Goal: Transaction & Acquisition: Download file/media

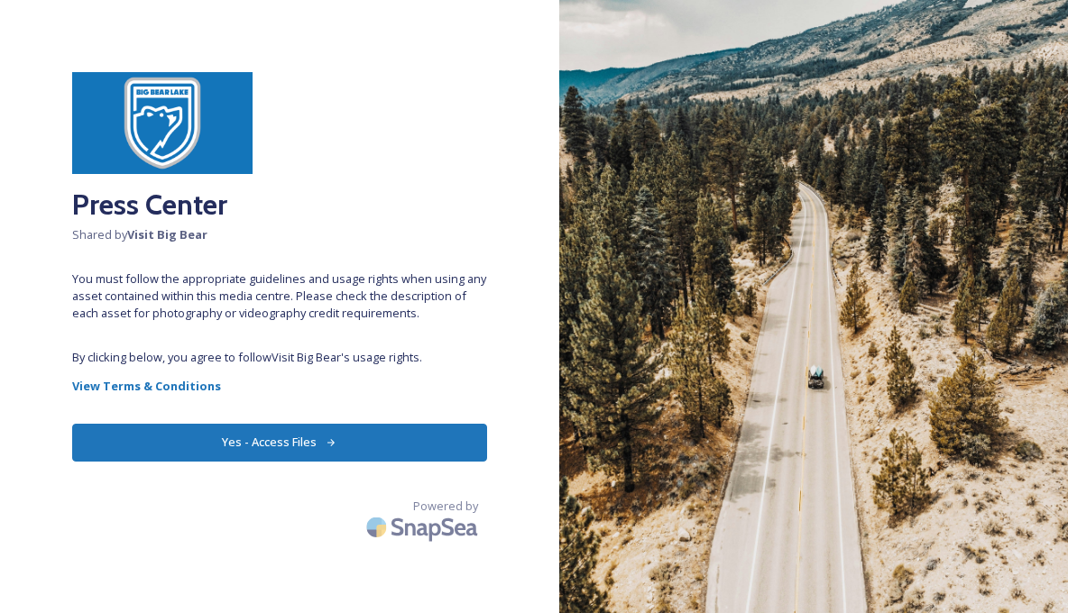
click at [345, 440] on button "Yes - Access Files" at bounding box center [279, 442] width 415 height 37
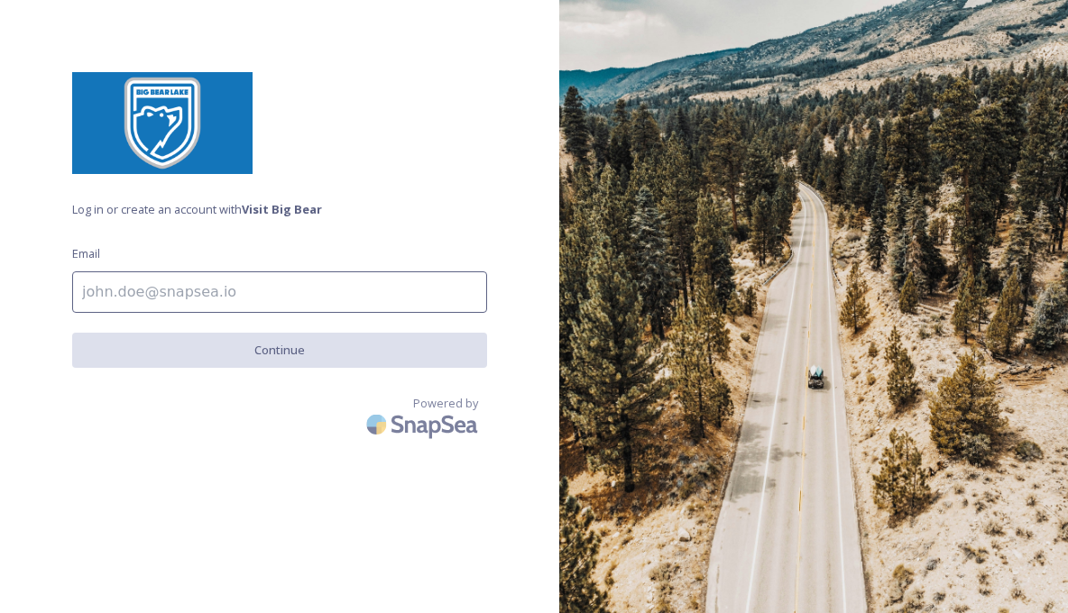
click at [285, 288] on input at bounding box center [279, 292] width 415 height 41
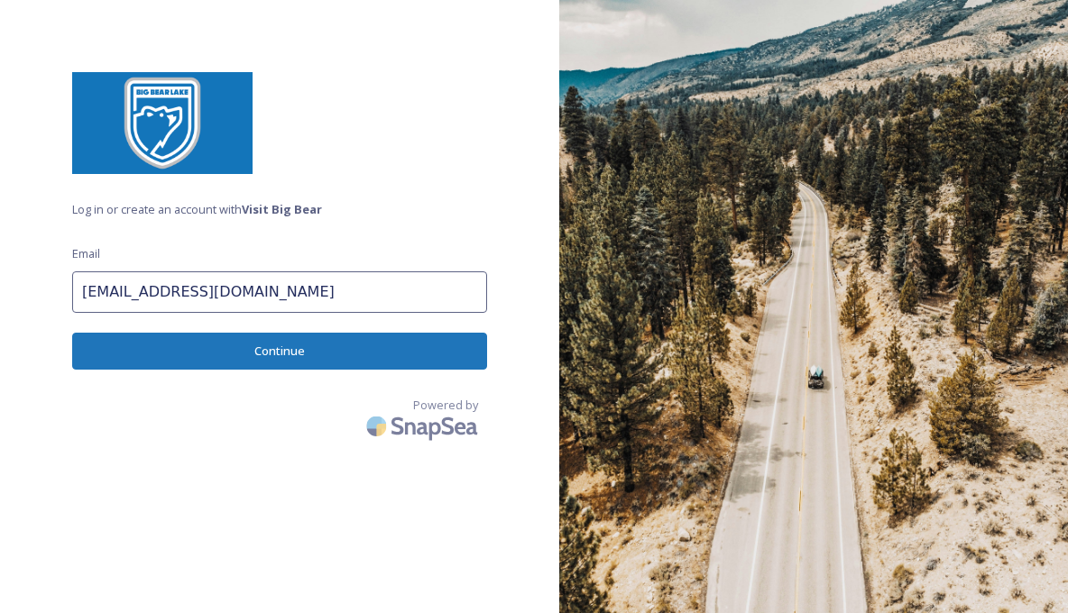
type input "[EMAIL_ADDRESS][DOMAIN_NAME]"
click at [301, 352] on button "Continue" at bounding box center [279, 351] width 415 height 37
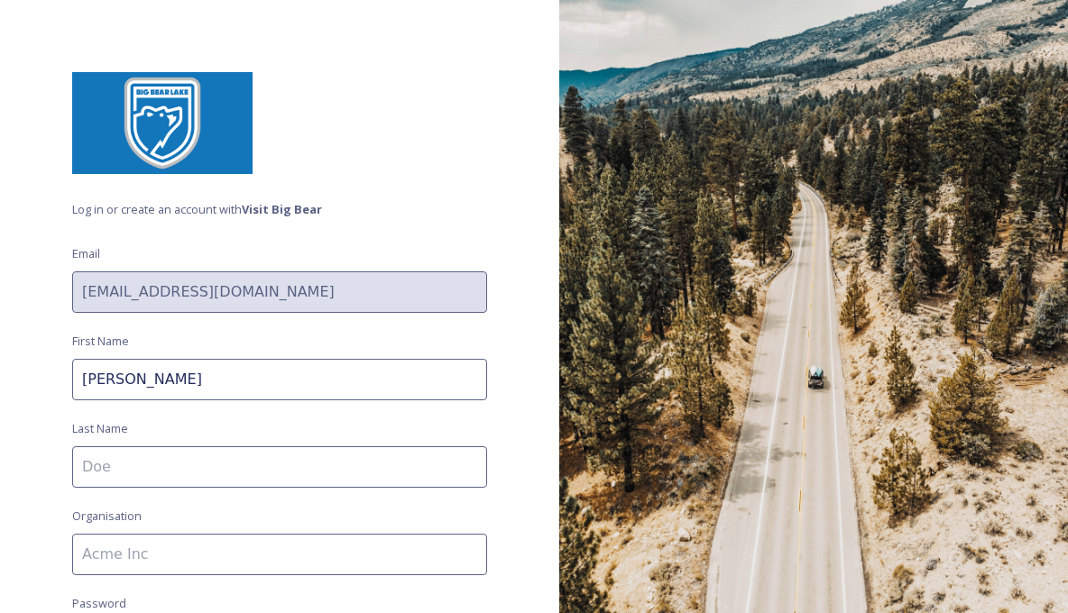
type input "[PERSON_NAME]"
type input "S"
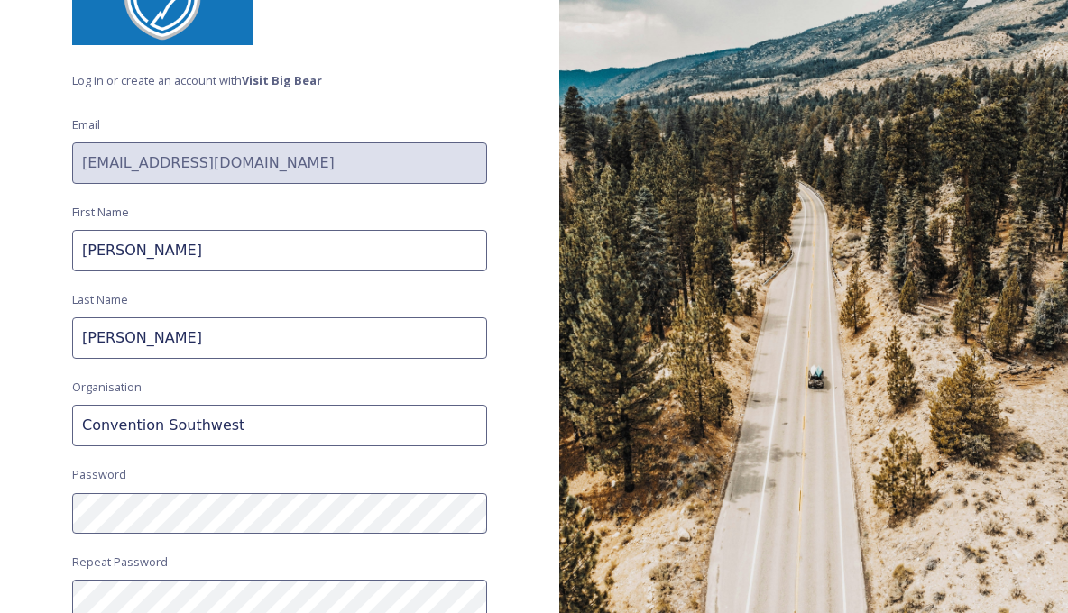
scroll to position [136, 0]
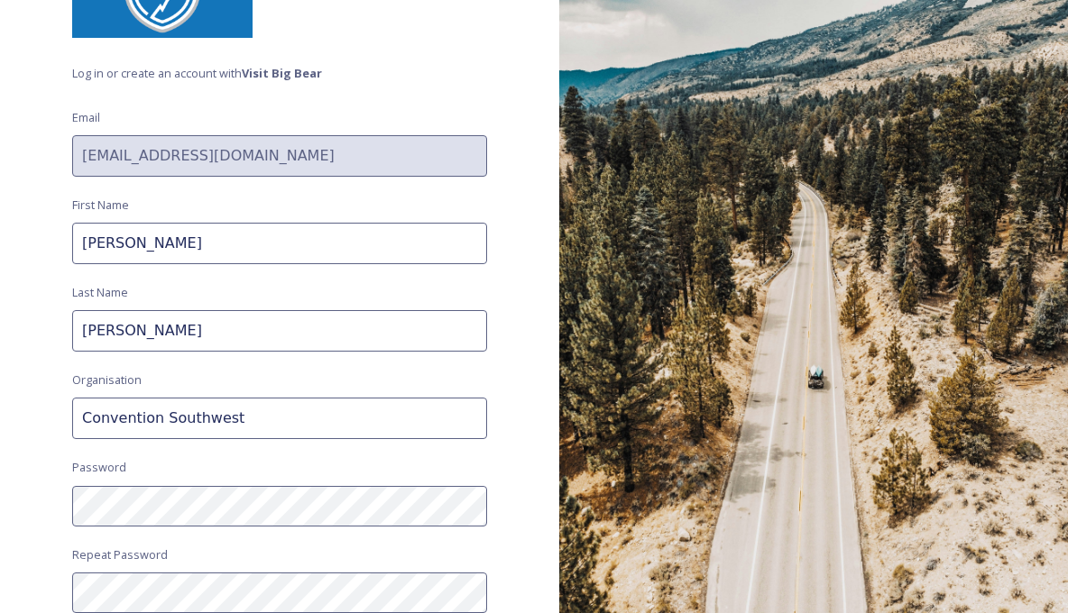
type input "Convention Southwest"
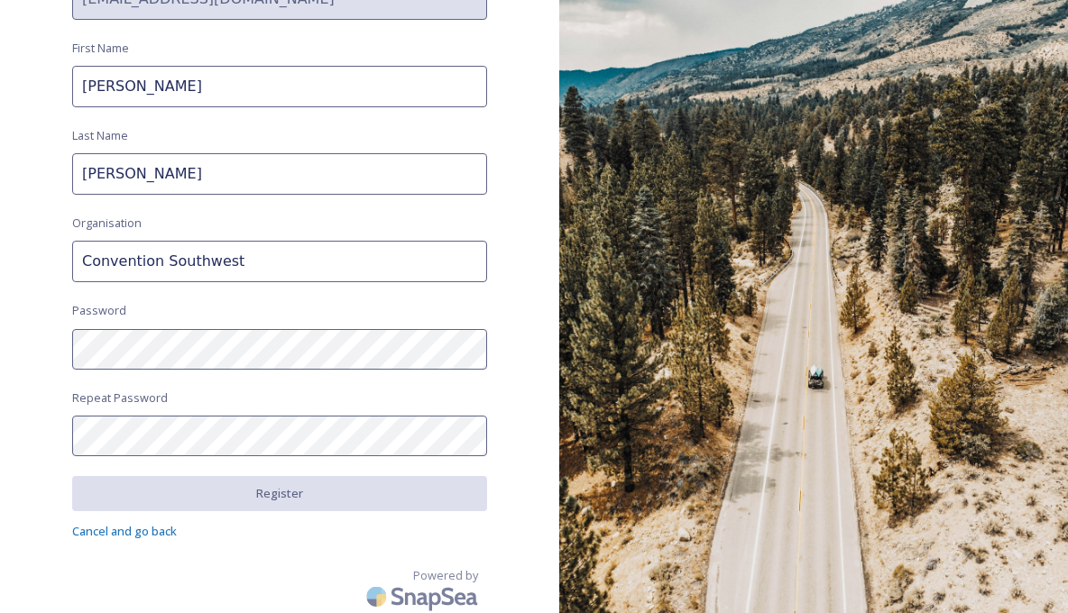
scroll to position [292, 0]
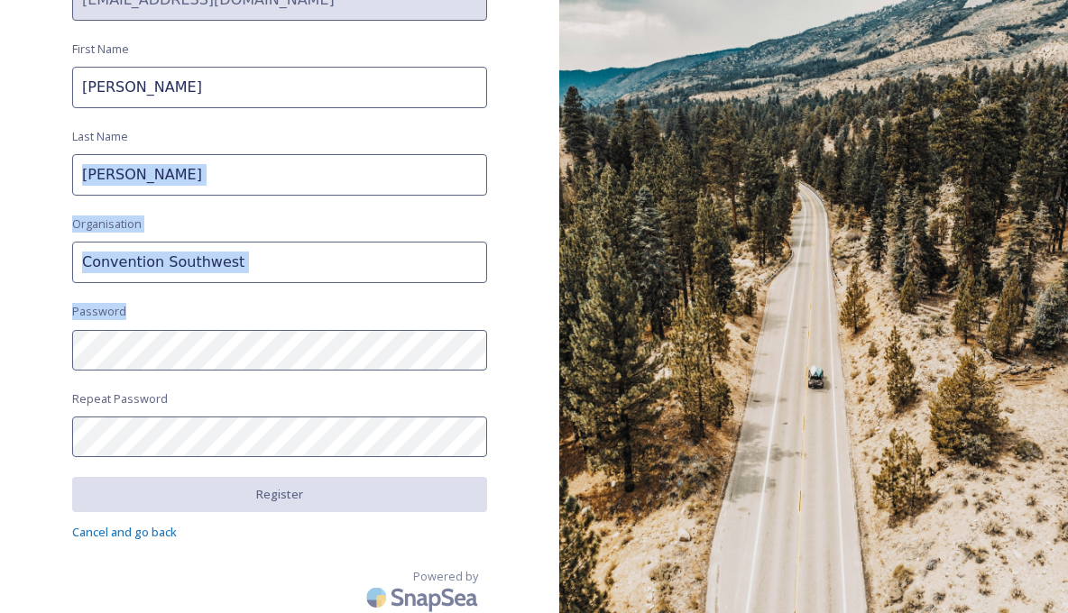
click at [314, 444] on div "Log in or create an account with Visit Big Bear Email [EMAIL_ADDRESS][DOMAIN_NA…" at bounding box center [279, 306] width 559 height 613
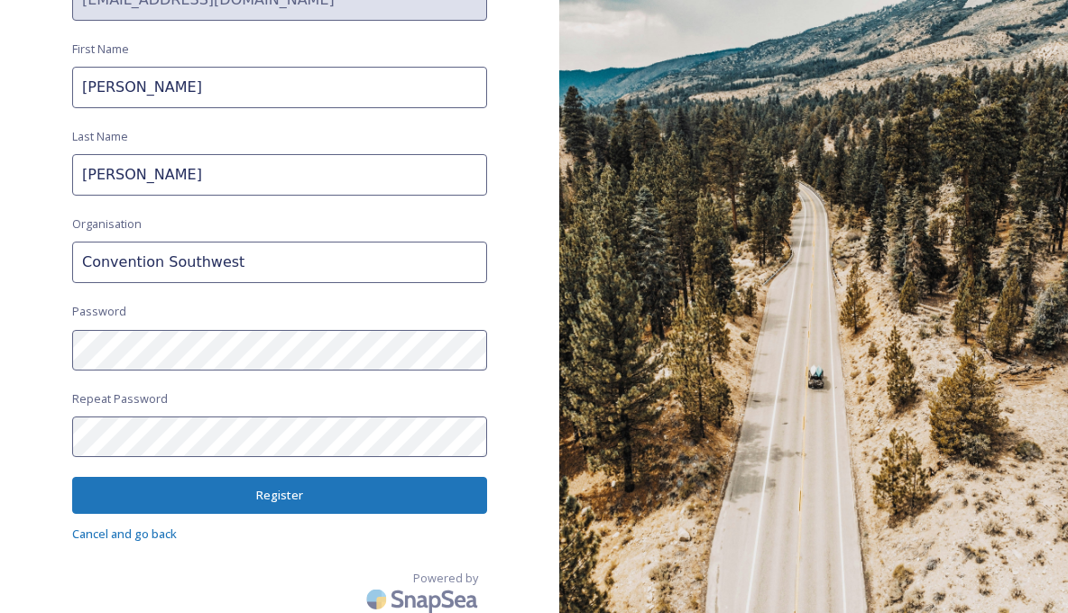
click at [297, 488] on button "Register" at bounding box center [279, 495] width 415 height 37
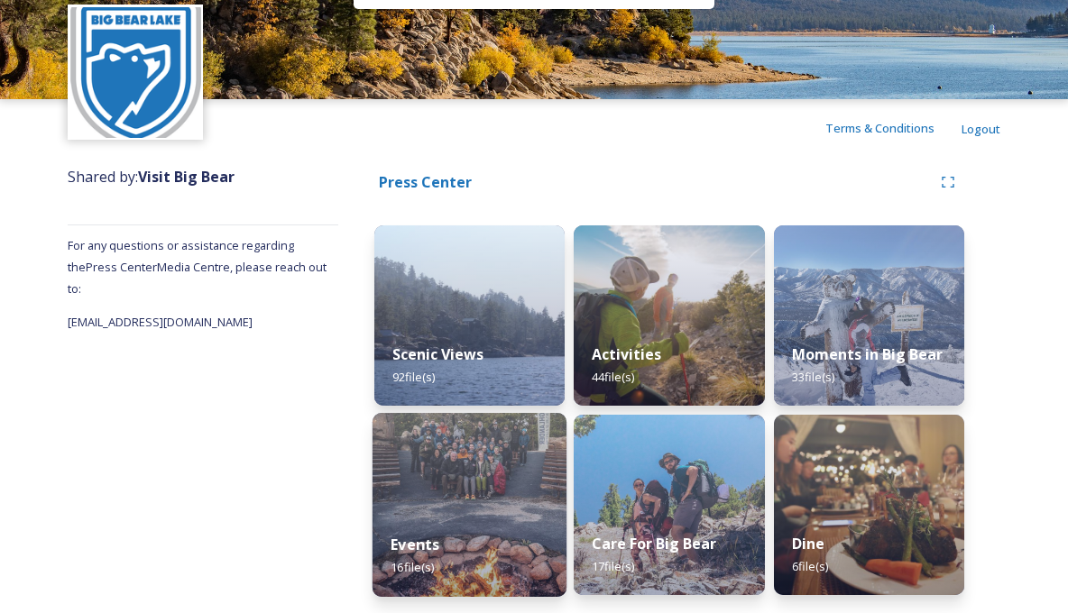
scroll to position [63, 0]
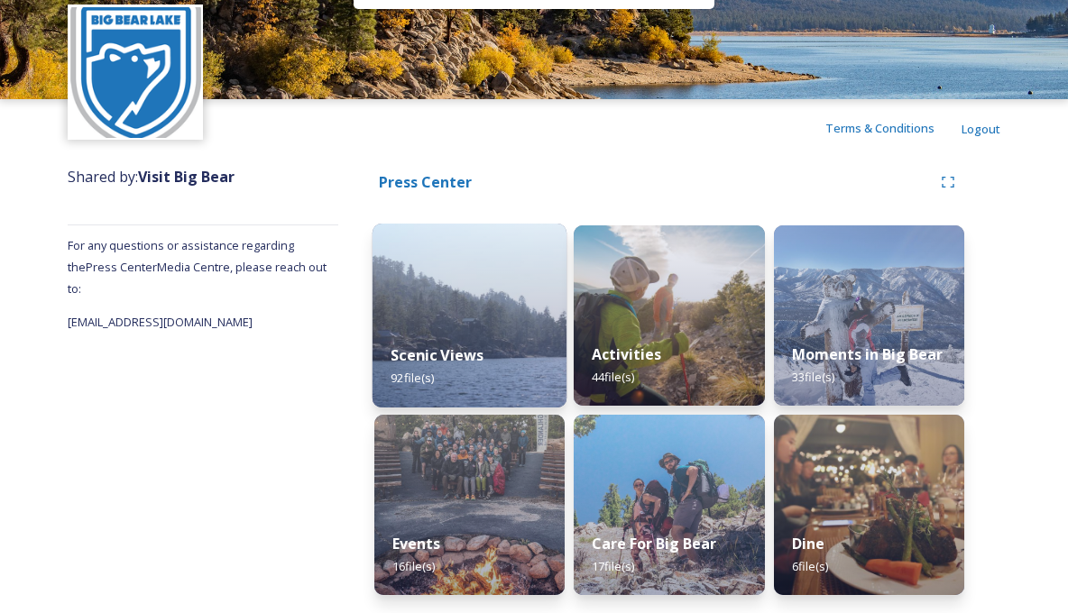
click at [474, 313] on img at bounding box center [470, 316] width 195 height 184
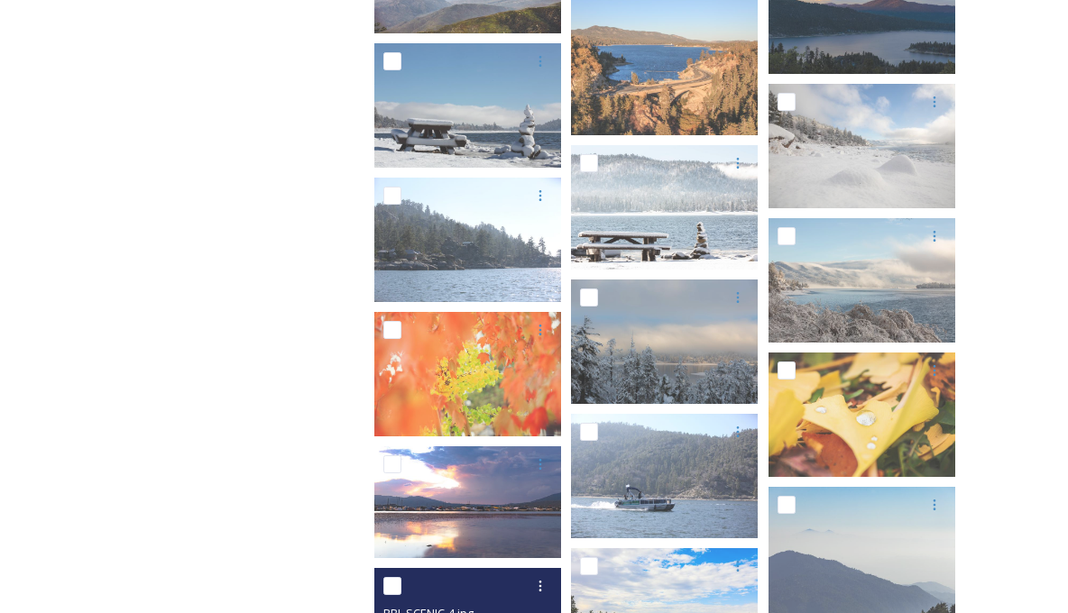
scroll to position [953, 0]
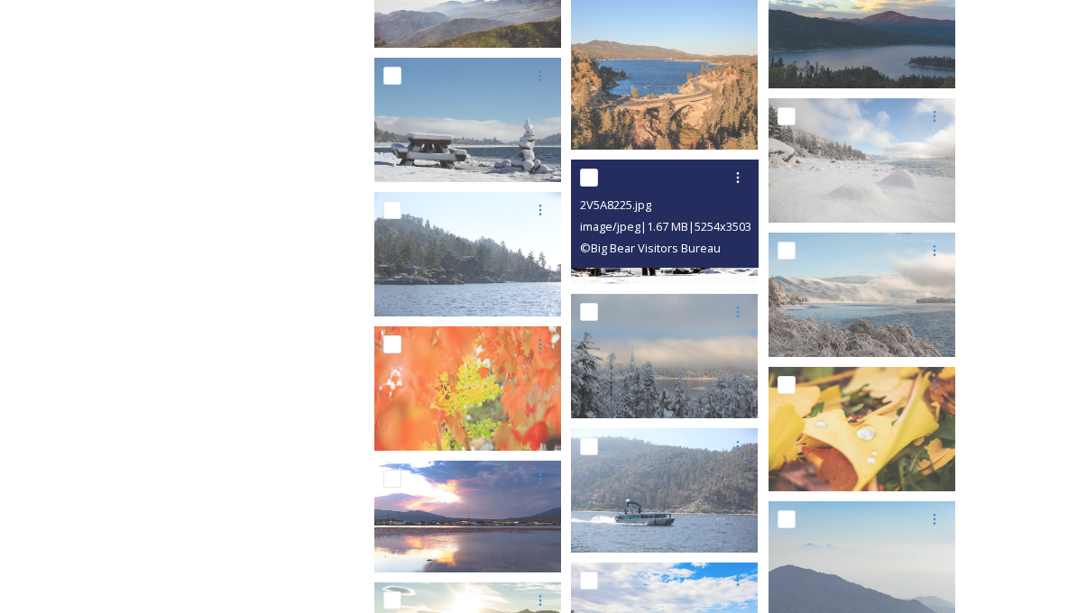
click at [704, 207] on div "2V5A8225.jpg" at bounding box center [666, 205] width 173 height 22
click at [673, 206] on div "2V5A8225.jpg" at bounding box center [666, 205] width 173 height 22
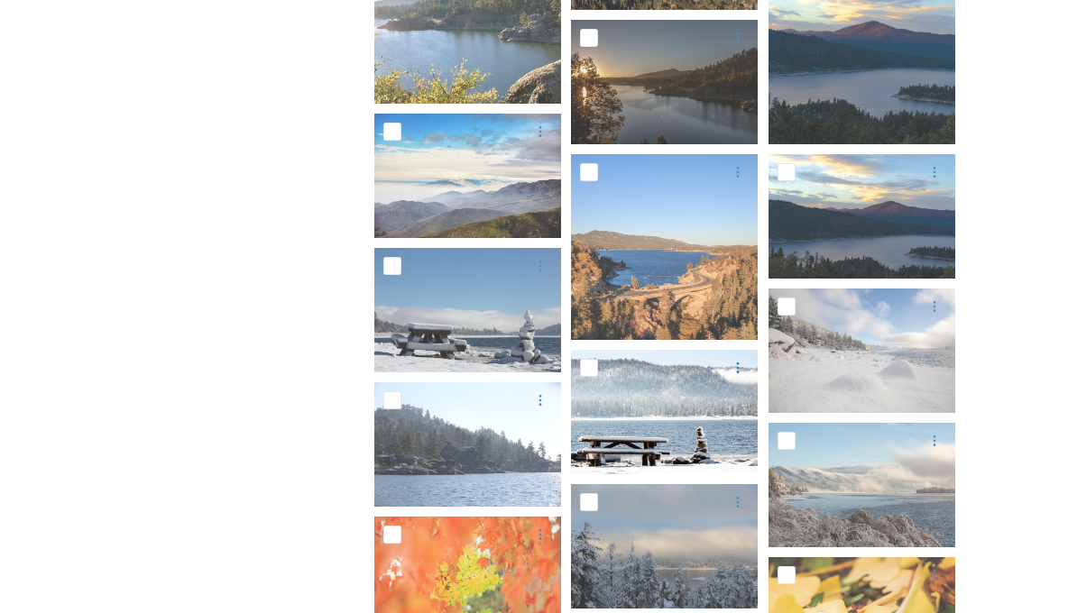
scroll to position [563, 0]
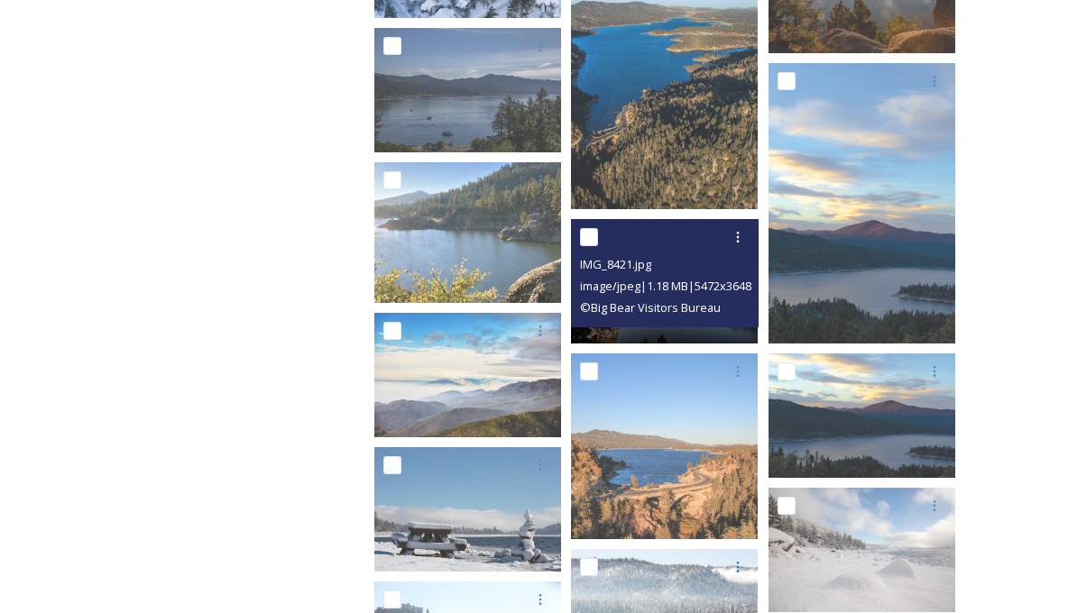
click at [667, 269] on div "IMG_8421.jpg" at bounding box center [666, 264] width 173 height 22
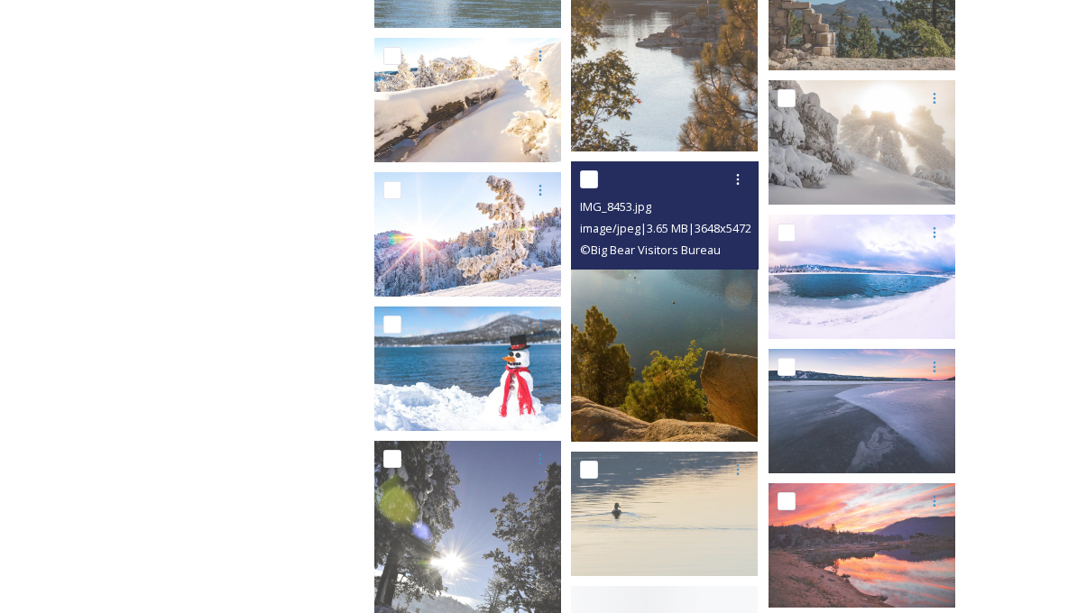
scroll to position [3314, 0]
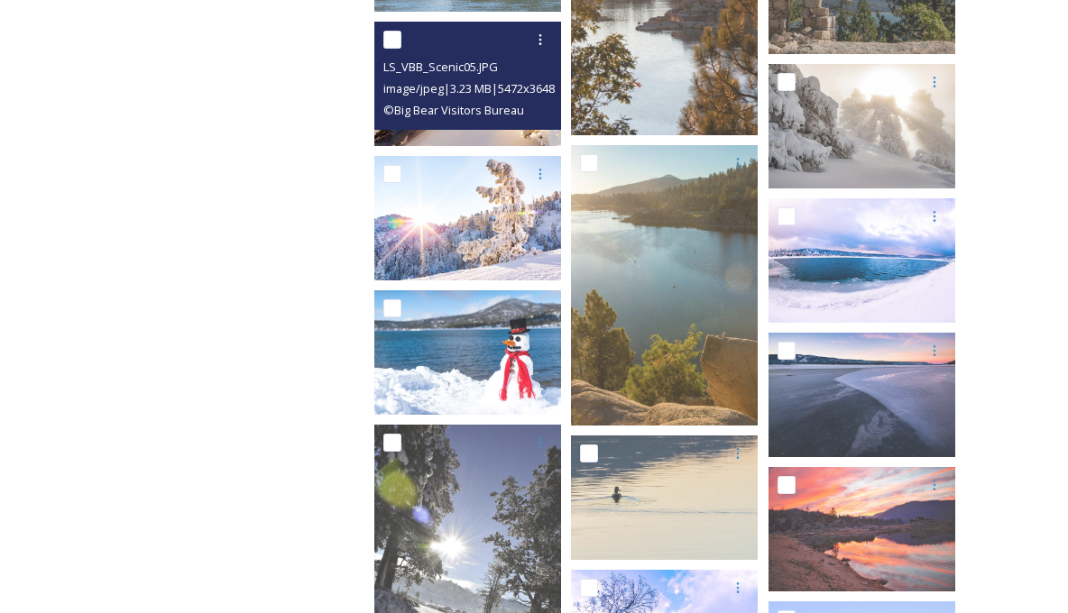
click at [483, 94] on span "image/jpeg | 3.23 MB | 5472 x 3648" at bounding box center [468, 88] width 171 height 16
click at [410, 90] on span "image/jpeg | 3.23 MB | 5472 x 3648" at bounding box center [468, 88] width 171 height 16
click at [394, 42] on input "checkbox" at bounding box center [392, 40] width 18 height 18
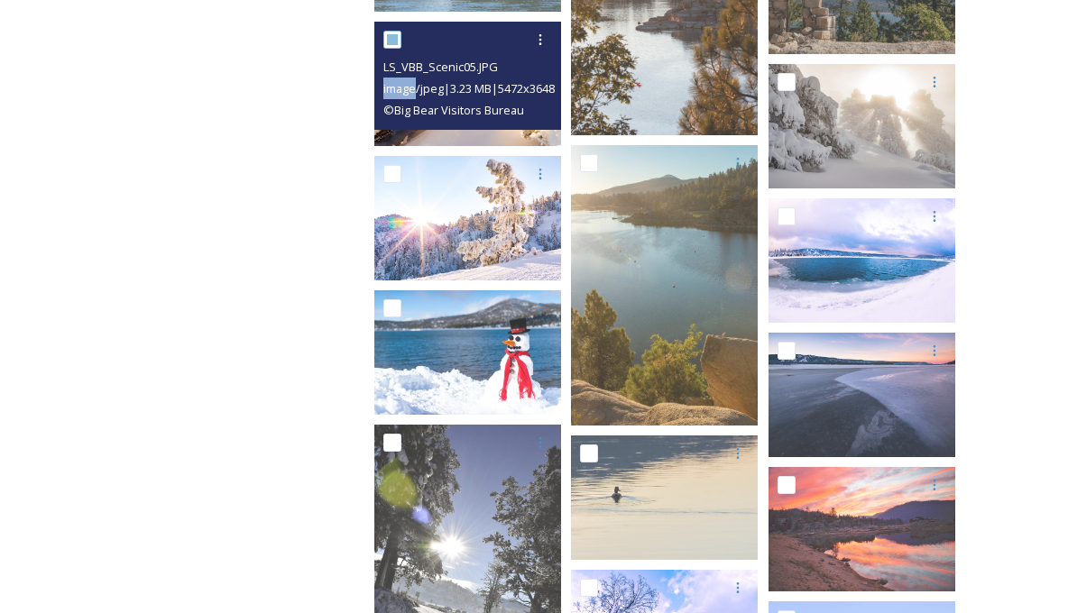
checkbox input "true"
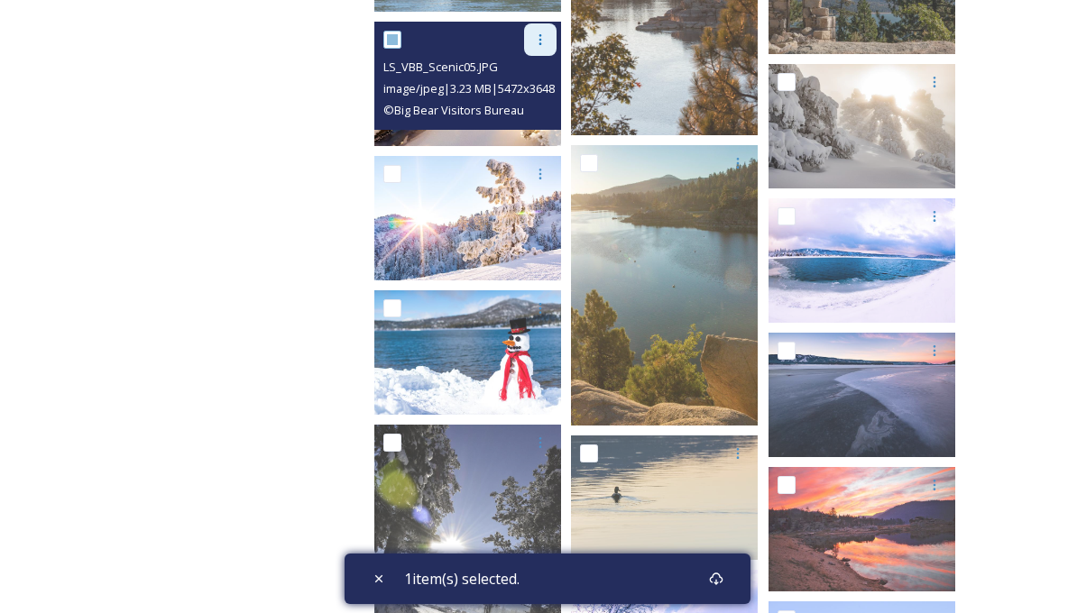
click at [539, 41] on icon at bounding box center [540, 39] width 14 height 14
click at [528, 115] on span "Download" at bounding box center [519, 114] width 55 height 17
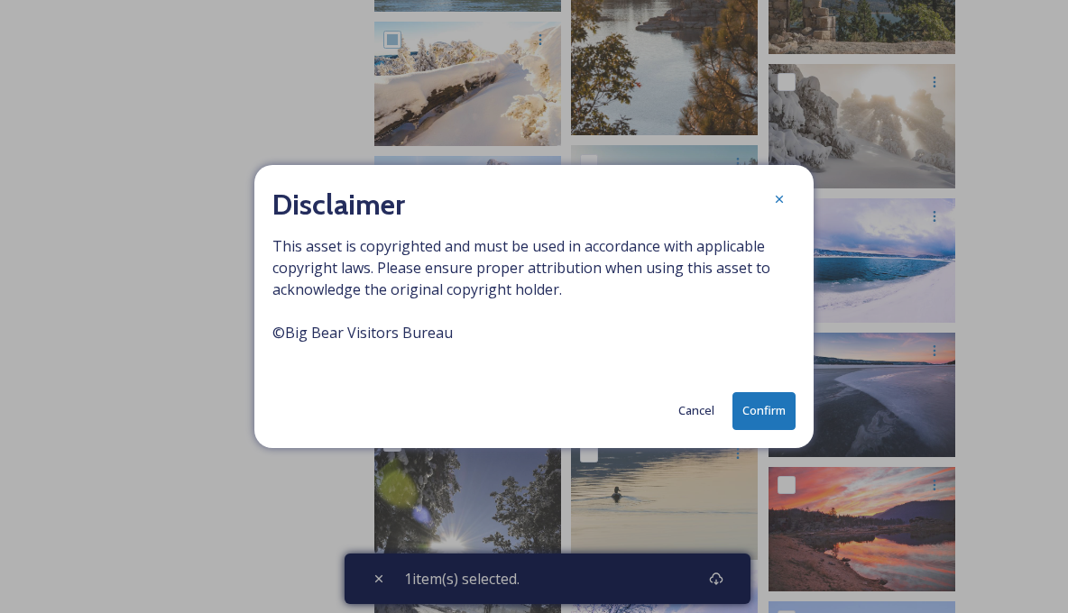
click at [759, 419] on button "Confirm" at bounding box center [763, 410] width 63 height 37
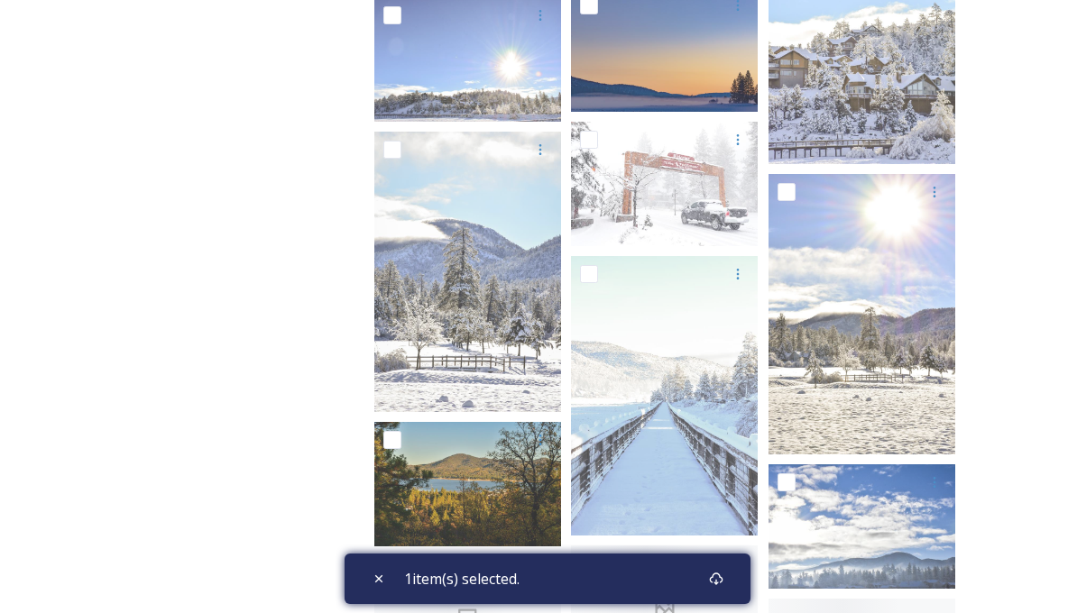
scroll to position [4045, 0]
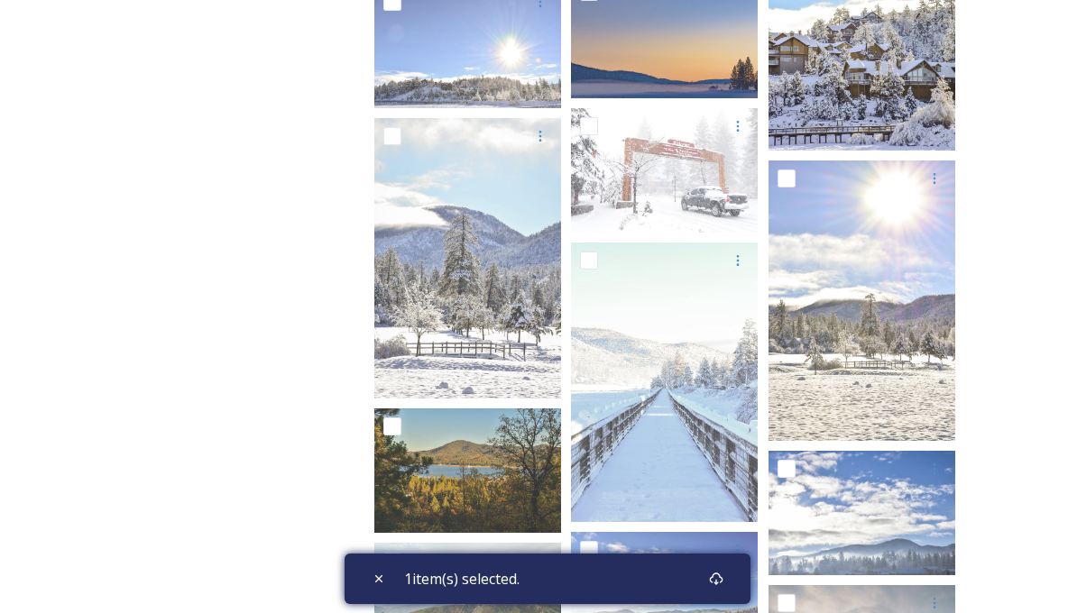
click at [888, 75] on img at bounding box center [862, 11] width 187 height 280
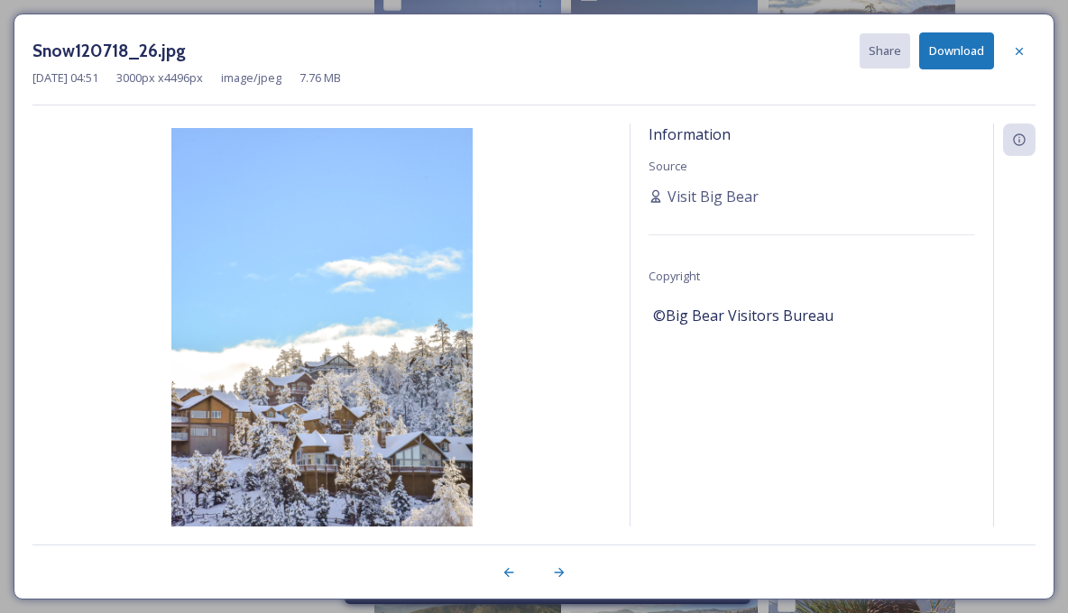
click at [957, 51] on button "Download" at bounding box center [956, 50] width 75 height 37
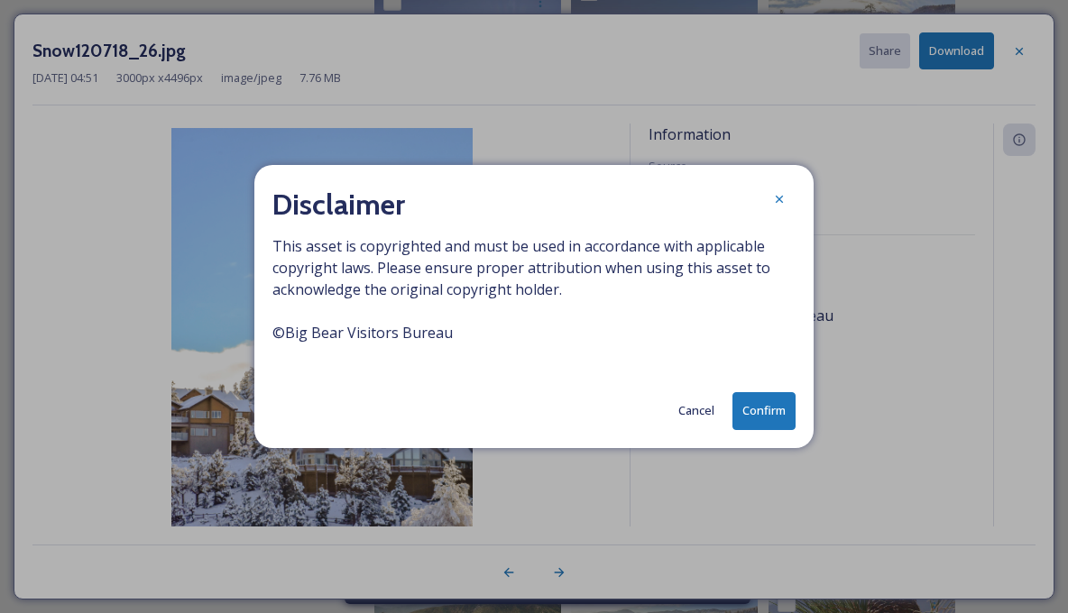
click at [761, 417] on button "Confirm" at bounding box center [763, 410] width 63 height 37
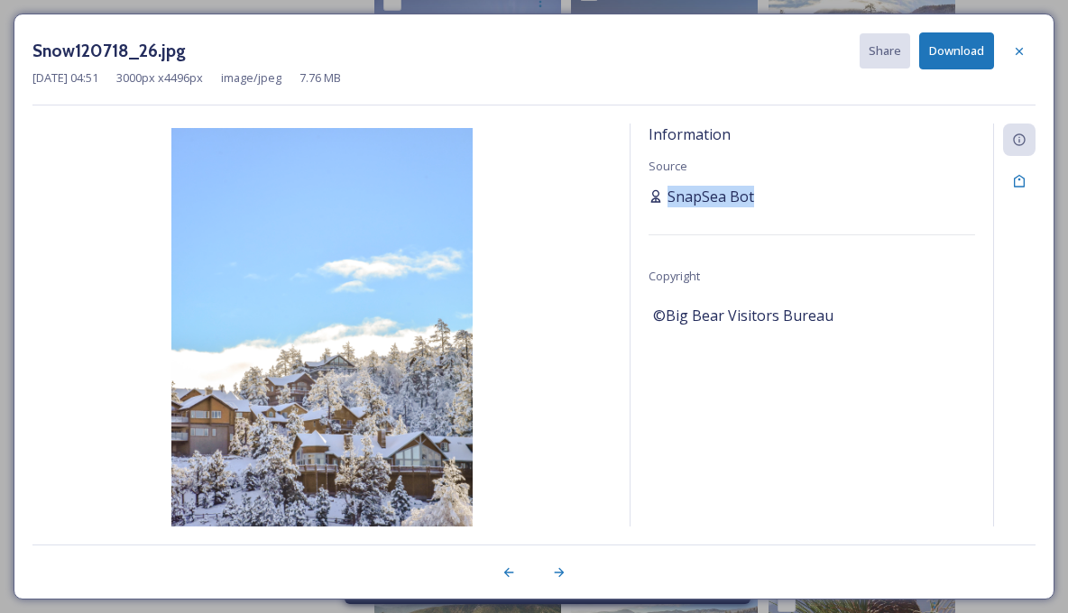
drag, startPoint x: 758, startPoint y: 191, endPoint x: 669, endPoint y: 195, distance: 88.5
click at [669, 195] on div "SnapSea Bot" at bounding box center [812, 197] width 327 height 22
copy span "SnapSea Bot"
click at [960, 49] on button "Download" at bounding box center [956, 50] width 75 height 37
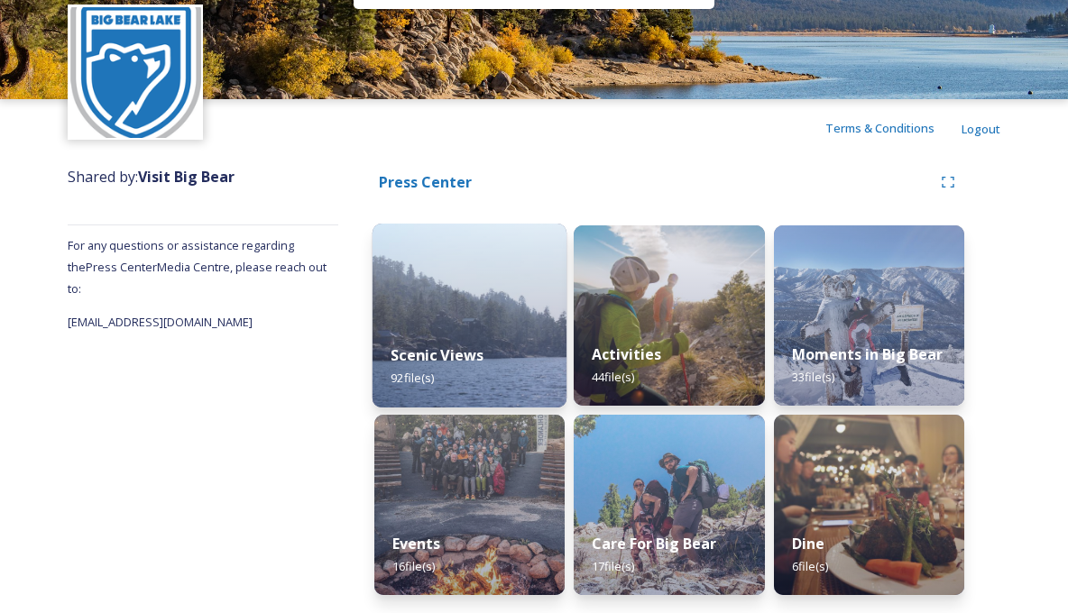
scroll to position [63, 0]
click at [496, 341] on div "Scenic Views 92 file(s)" at bounding box center [470, 367] width 195 height 82
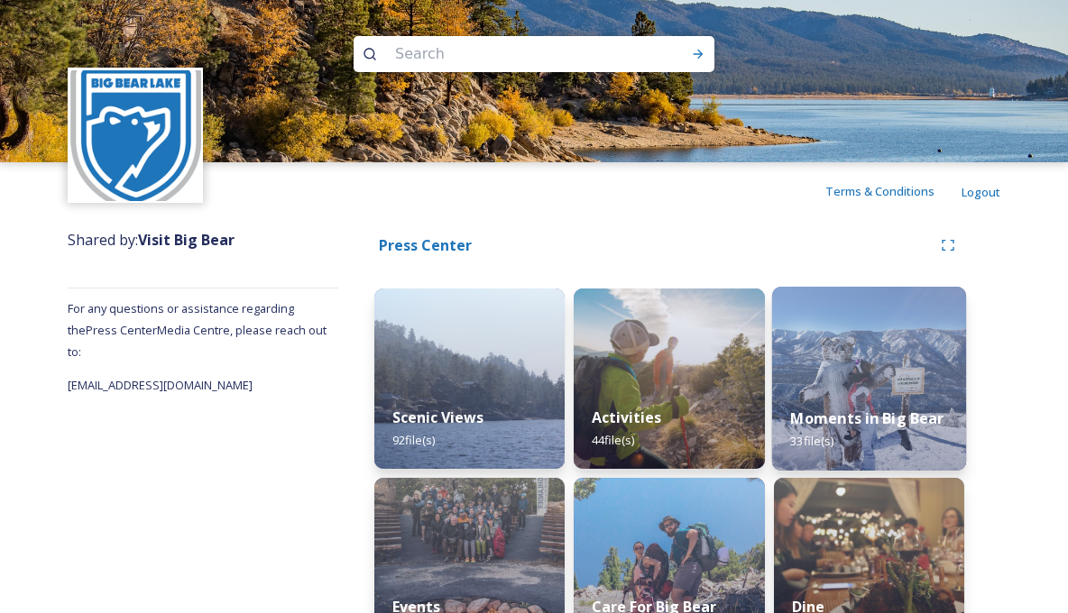
click at [860, 399] on div "Moments in Big Bear 33 file(s)" at bounding box center [869, 430] width 195 height 82
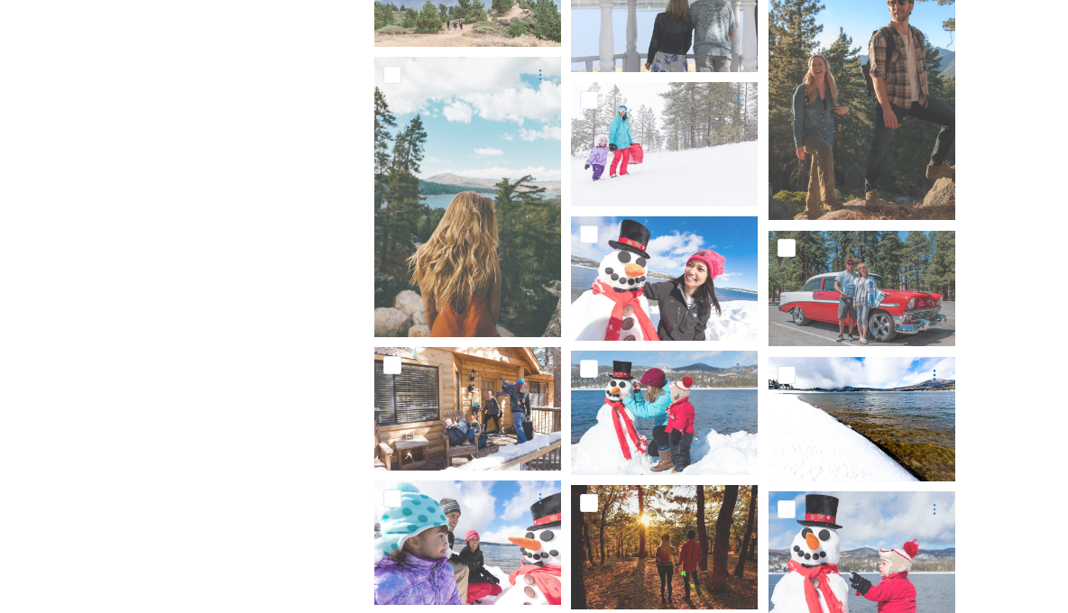
scroll to position [933, 0]
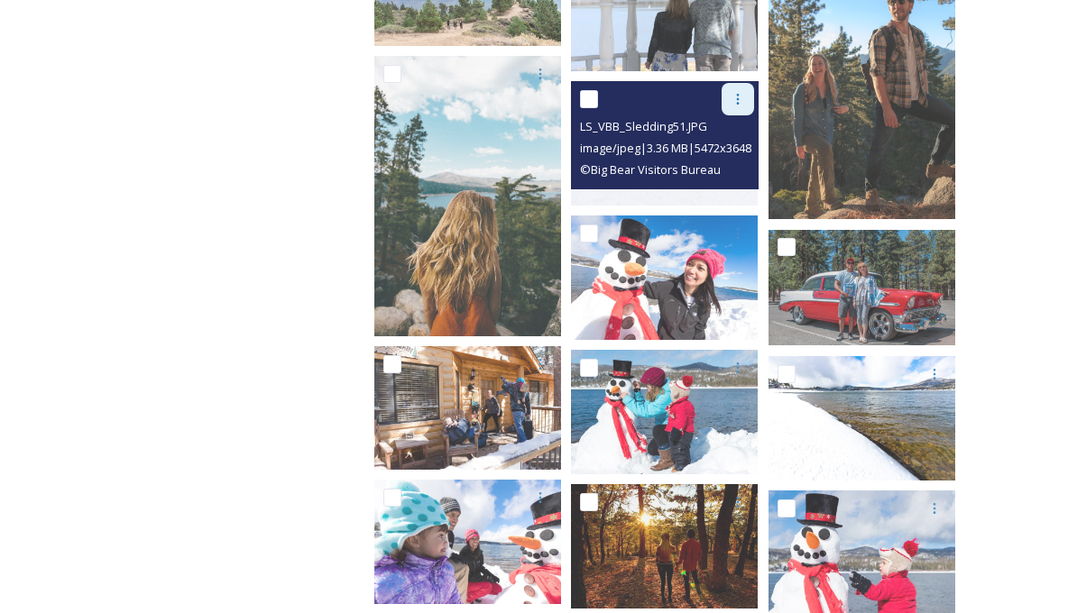
click at [738, 95] on icon at bounding box center [737, 99] width 3 height 11
click at [726, 172] on span "Download" at bounding box center [716, 173] width 55 height 17
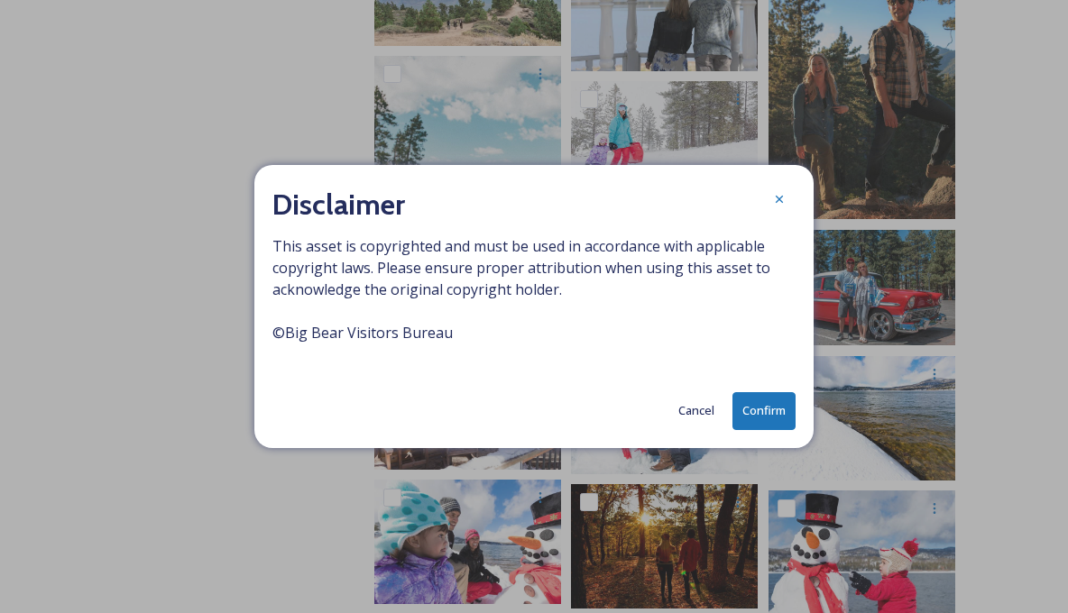
click at [761, 412] on button "Confirm" at bounding box center [763, 410] width 63 height 37
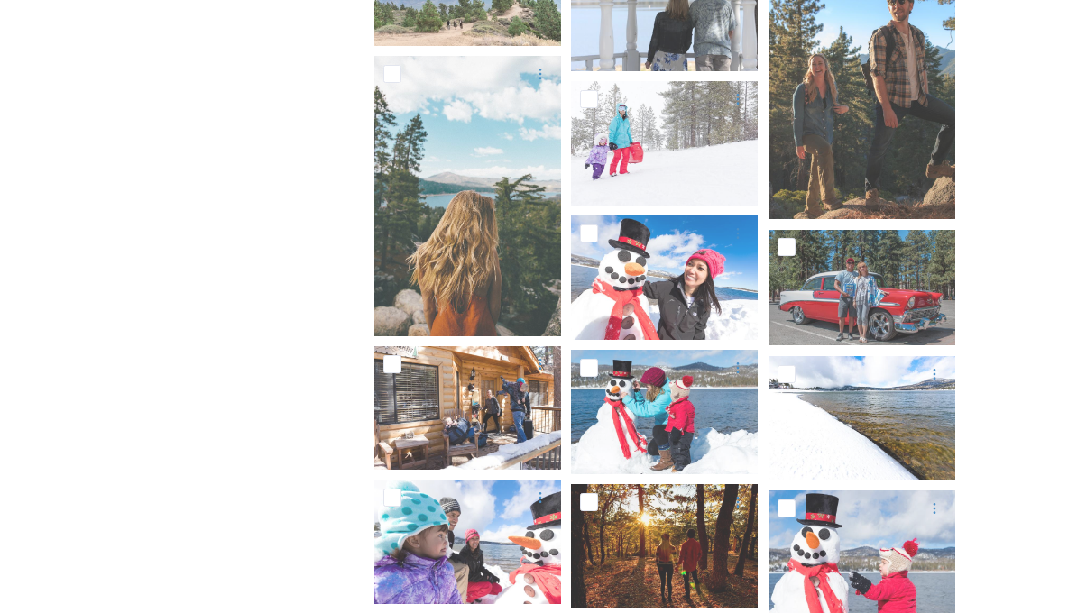
click at [233, 218] on div "Shared by: Visit Big Bear For any questions or assistance regarding the Press C…" at bounding box center [203, 389] width 271 height 2205
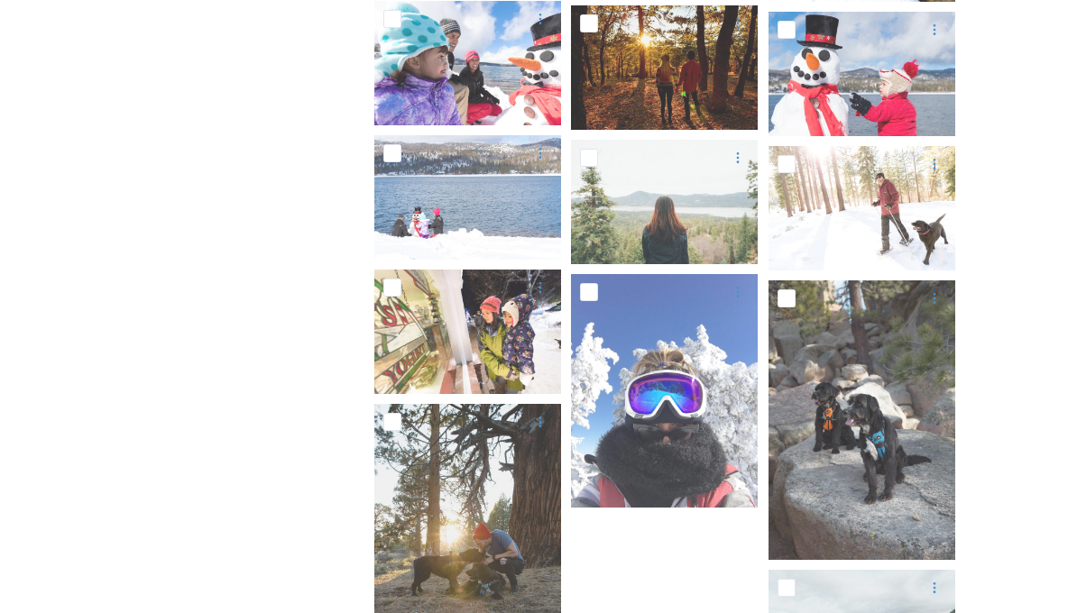
scroll to position [1271, 0]
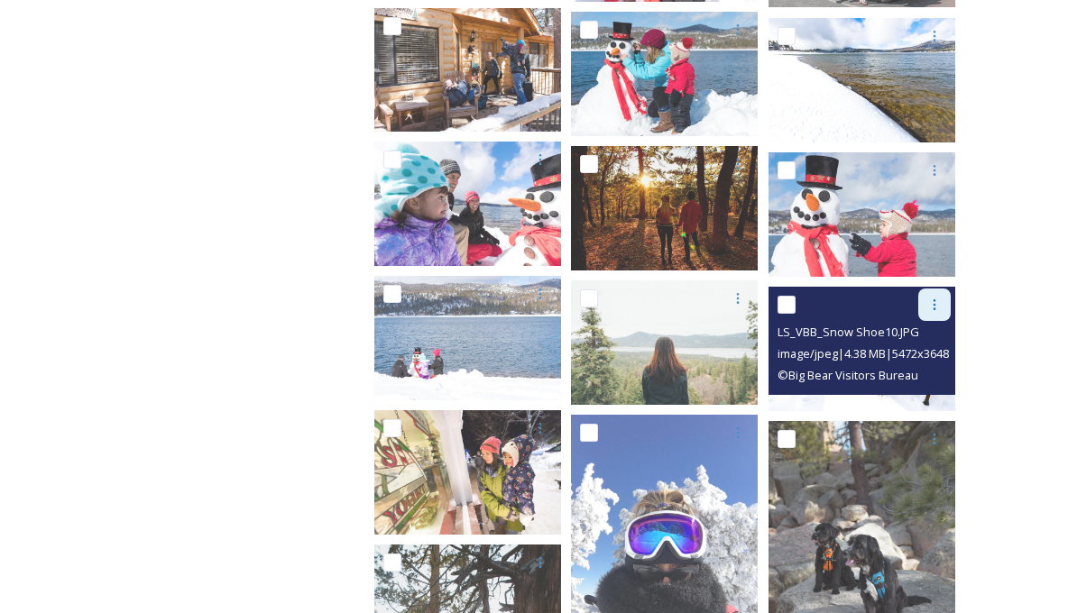
click at [934, 308] on icon at bounding box center [934, 305] width 14 height 14
click at [916, 371] on span "Download" at bounding box center [913, 379] width 55 height 17
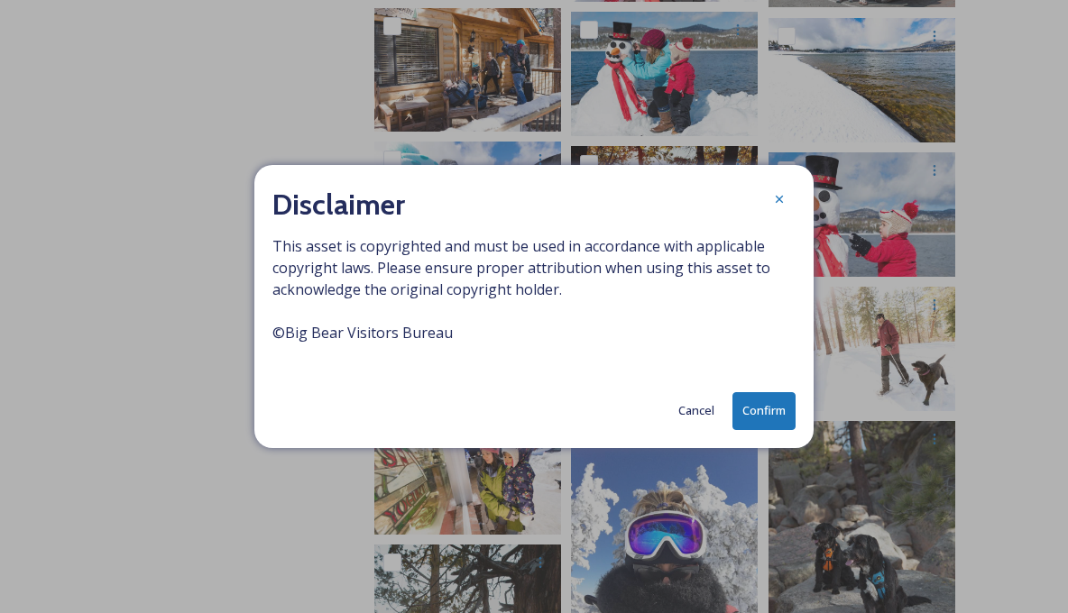
click at [767, 406] on button "Confirm" at bounding box center [763, 410] width 63 height 37
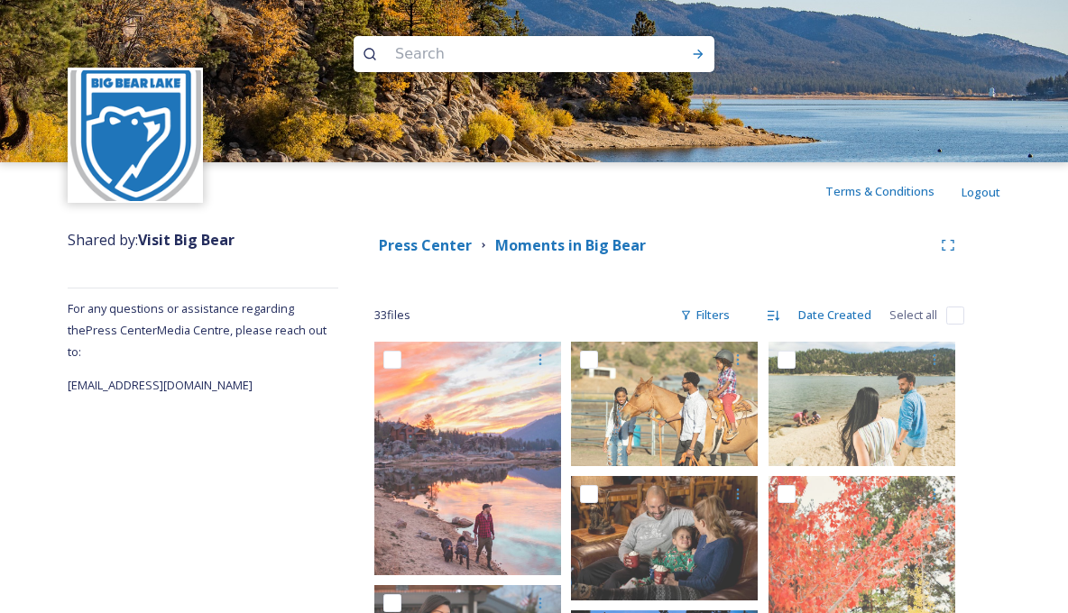
scroll to position [0, 0]
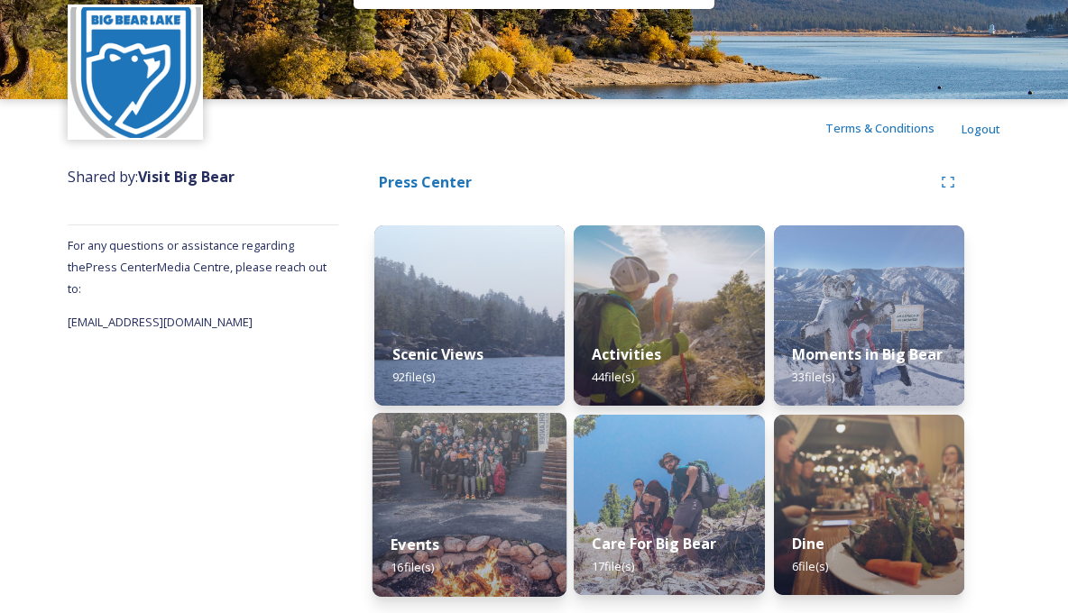
scroll to position [63, 0]
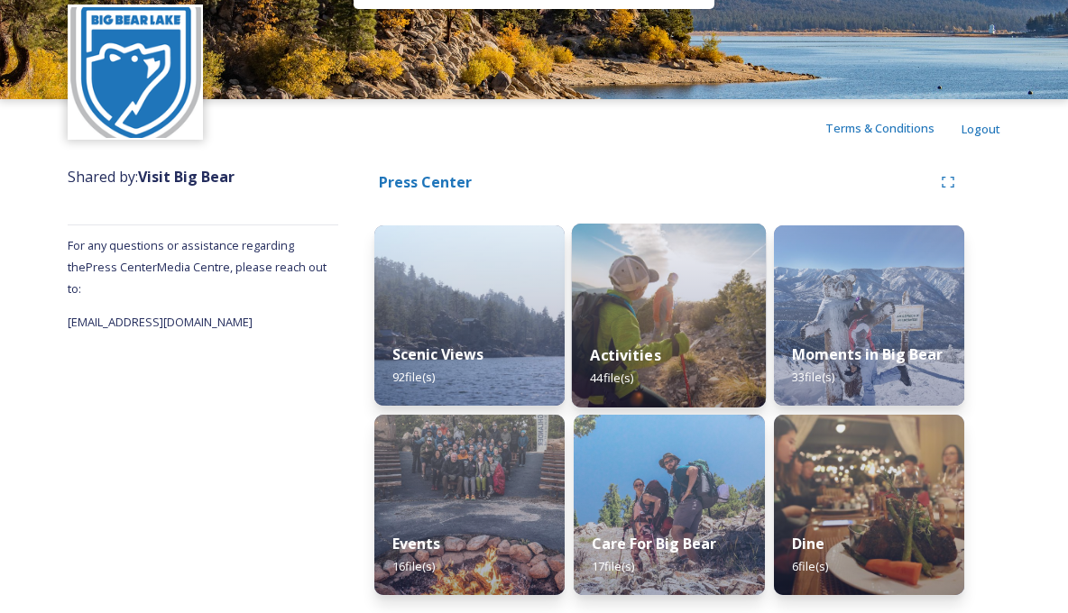
click at [665, 312] on img at bounding box center [669, 316] width 195 height 184
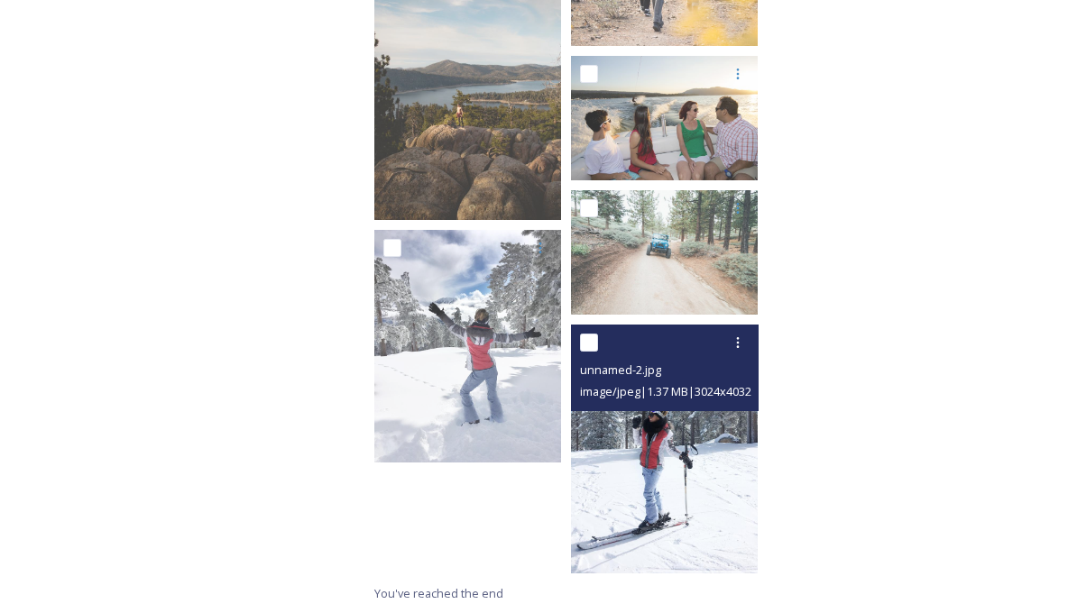
scroll to position [2746, 0]
click at [661, 439] on img at bounding box center [664, 449] width 187 height 249
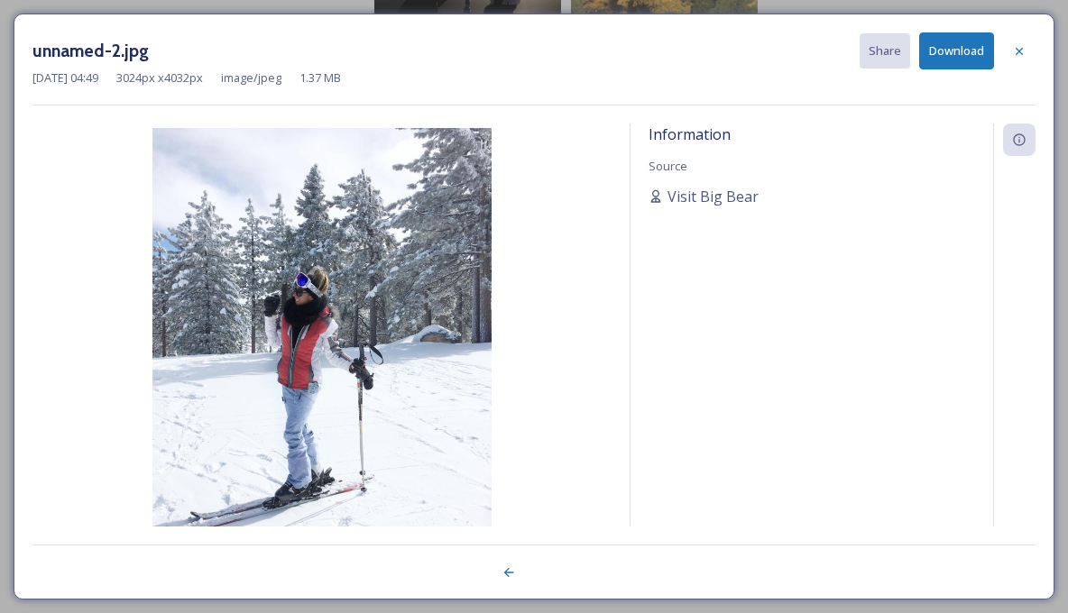
scroll to position [2635, 0]
click at [972, 51] on button "Download" at bounding box center [956, 50] width 75 height 37
click at [1019, 47] on icon at bounding box center [1019, 51] width 14 height 14
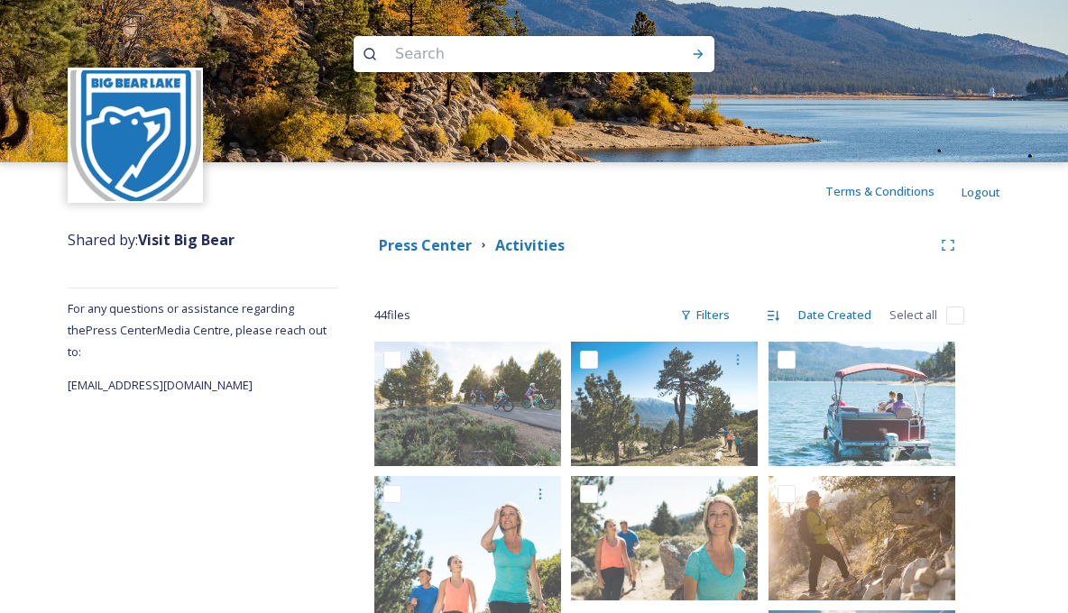
scroll to position [0, 0]
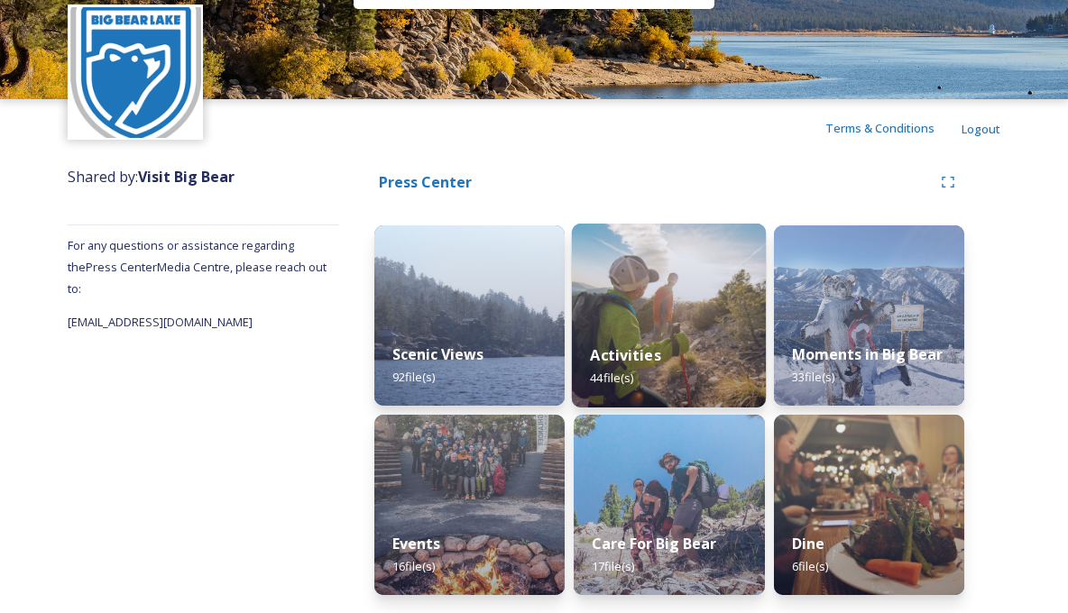
scroll to position [63, 0]
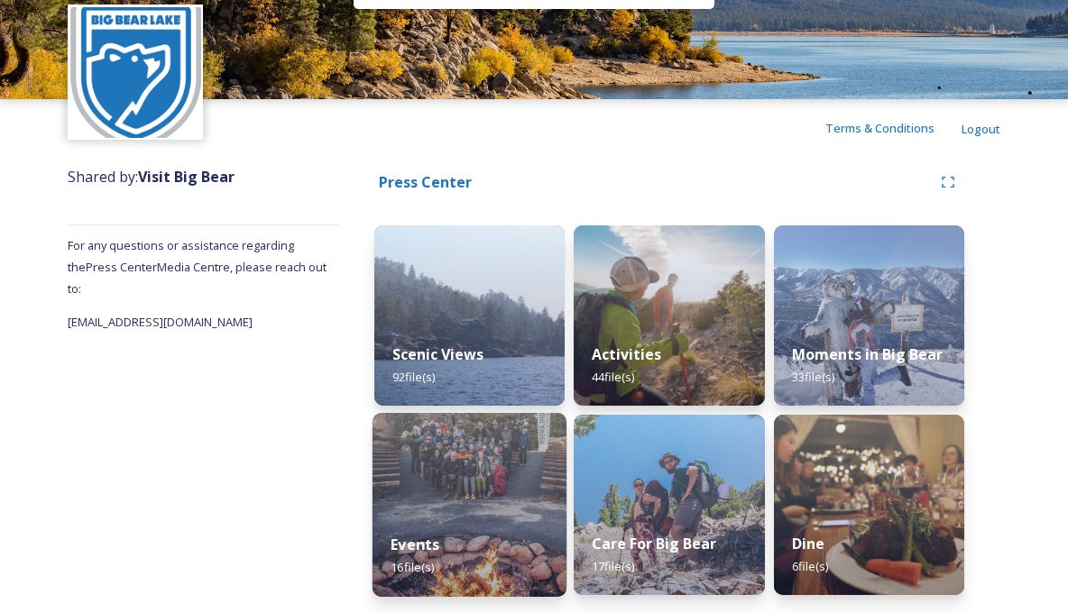
click at [502, 471] on img at bounding box center [470, 505] width 195 height 184
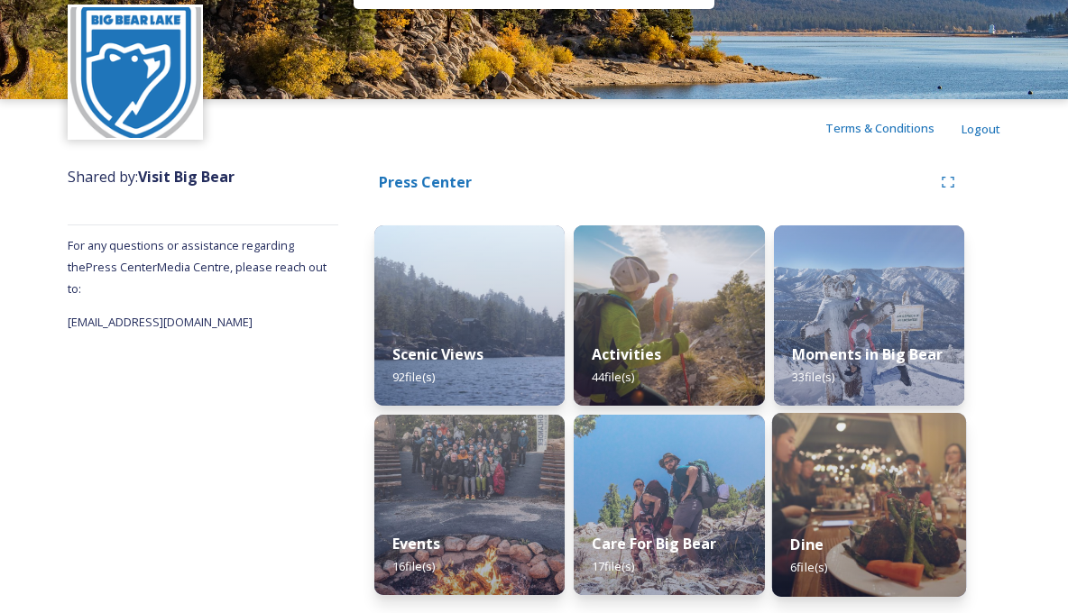
scroll to position [63, 0]
click at [868, 507] on img at bounding box center [869, 505] width 195 height 184
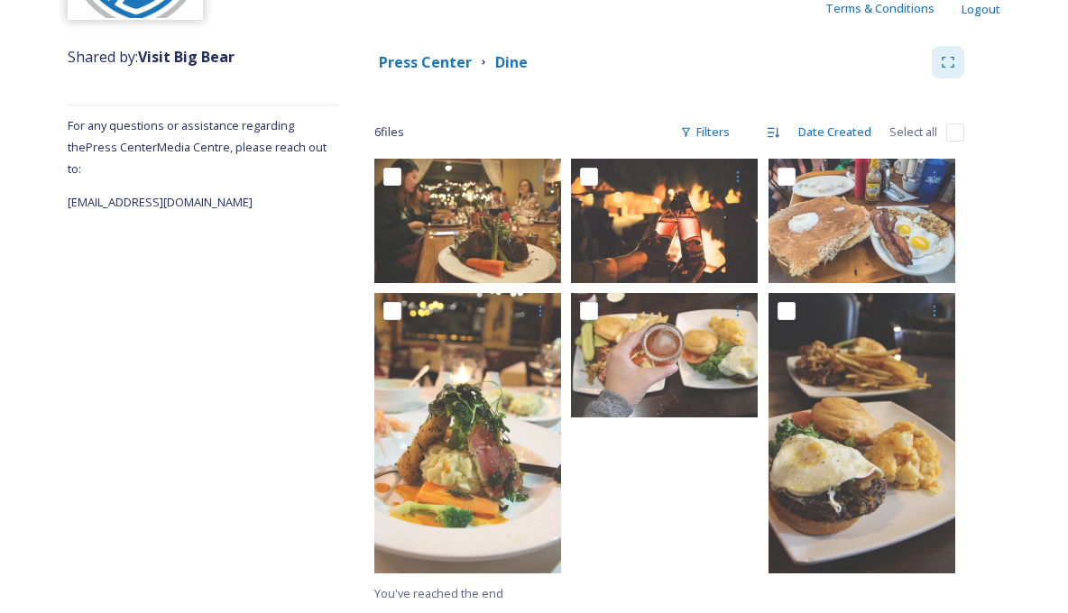
scroll to position [183, 0]
